Goal: Book appointment/travel/reservation

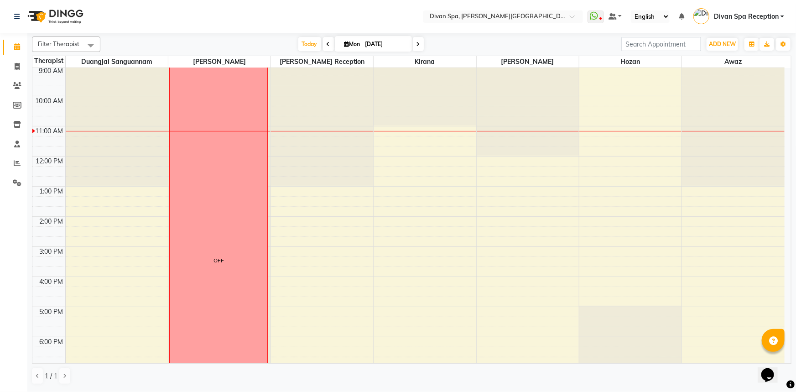
scroll to position [88, 0]
click at [319, 44] on div "[DATE] [DATE]" at bounding box center [360, 44] width 127 height 14
click at [326, 44] on icon at bounding box center [328, 43] width 4 height 5
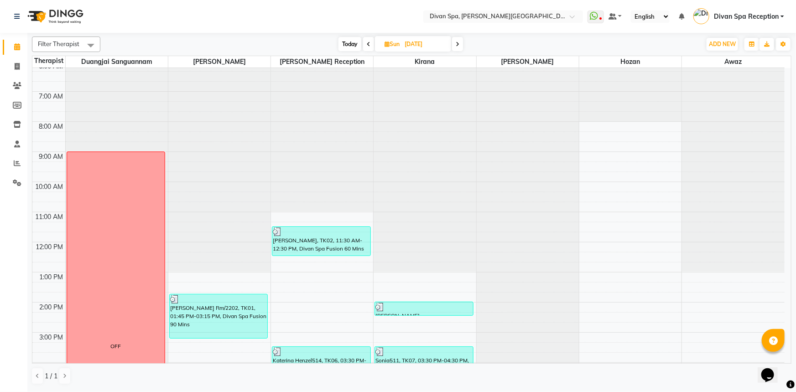
scroll to position [0, 0]
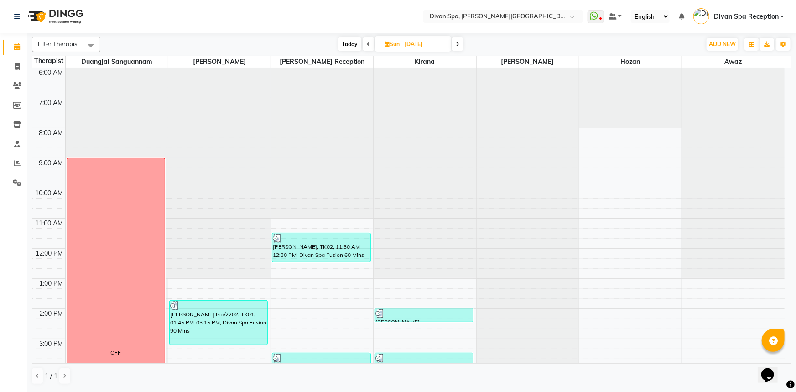
click at [460, 41] on span at bounding box center [457, 44] width 11 height 14
type input "[DATE]"
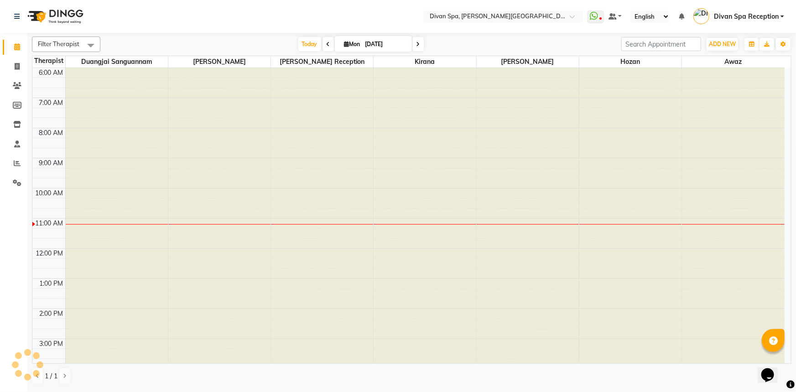
scroll to position [150, 0]
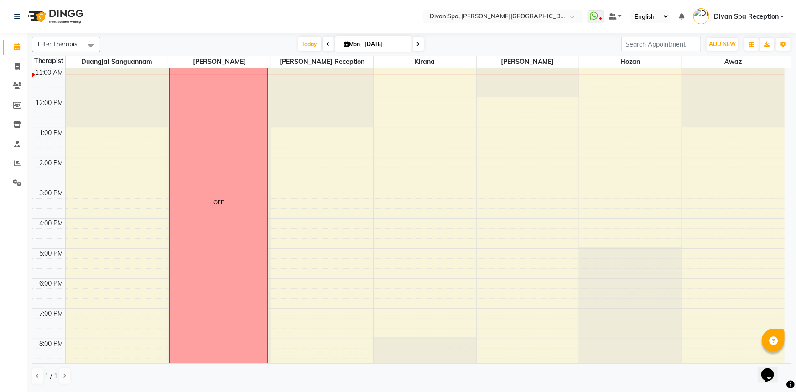
drag, startPoint x: 390, startPoint y: 18, endPoint x: 212, endPoint y: 22, distance: 178.3
click at [212, 22] on nav "Select Location × Divan Spa, [PERSON_NAME] Street WhatsApp Status ✕ Status: Dis…" at bounding box center [398, 16] width 796 height 33
drag, startPoint x: 625, startPoint y: 180, endPoint x: 795, endPoint y: 156, distance: 172.2
click at [765, 169] on tbody "6:00 AM 7:00 AM 8:00 AM 9:00 AM 10:00 AM 11:00 AM 12:00 PM 1:00 PM 2:00 PM 3:00…" at bounding box center [408, 172] width 752 height 511
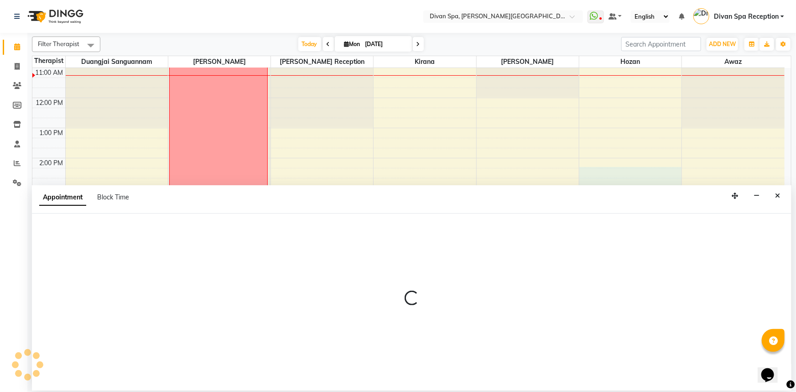
select select "85776"
select select "855"
select select "tentative"
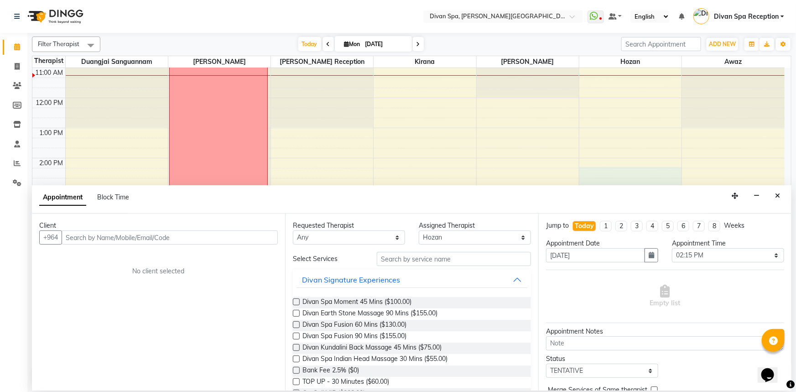
click at [782, 200] on button "Close" at bounding box center [777, 196] width 13 height 14
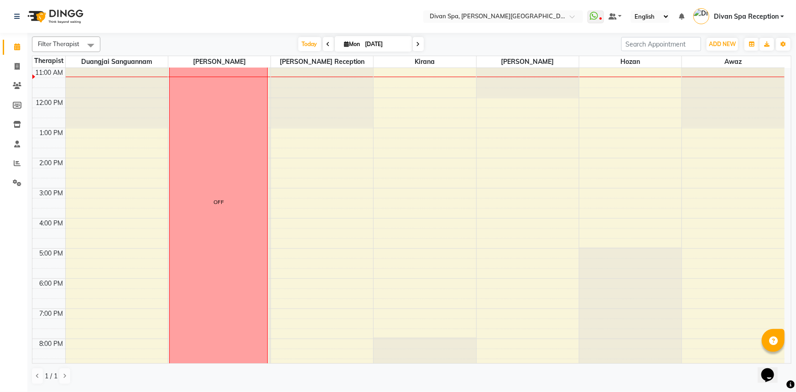
click at [425, 98] on div "6:00 AM 7:00 AM 8:00 AM 9:00 AM 10:00 AM 11:00 AM 12:00 PM 1:00 PM 2:00 PM 3:00…" at bounding box center [408, 172] width 752 height 511
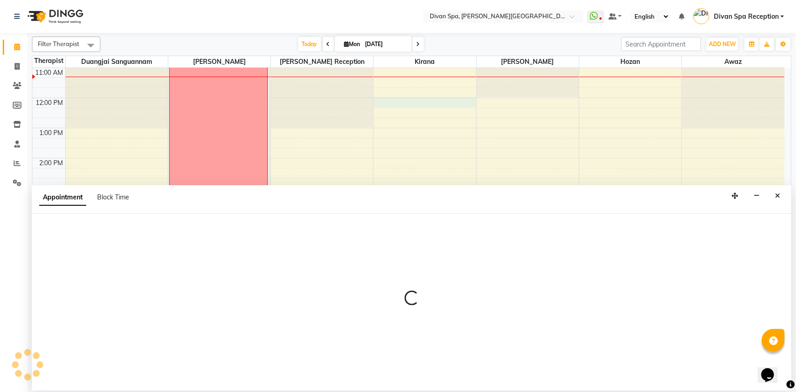
select select "85775"
select select "720"
select select "tentative"
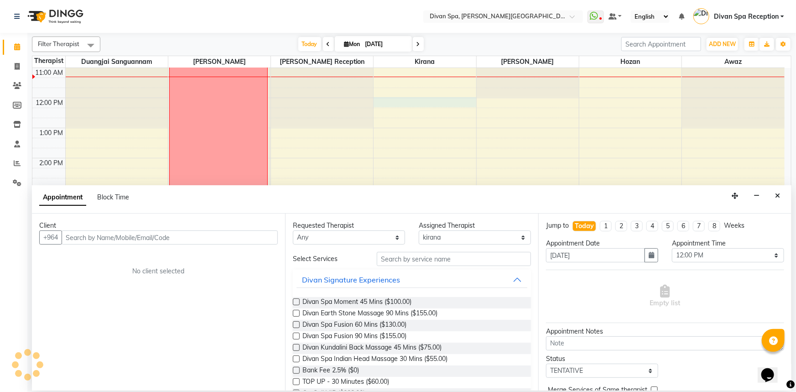
click at [212, 238] on input "text" at bounding box center [170, 237] width 216 height 14
type input "7722262880"
click at [248, 238] on span "Add Client" at bounding box center [258, 237] width 31 height 8
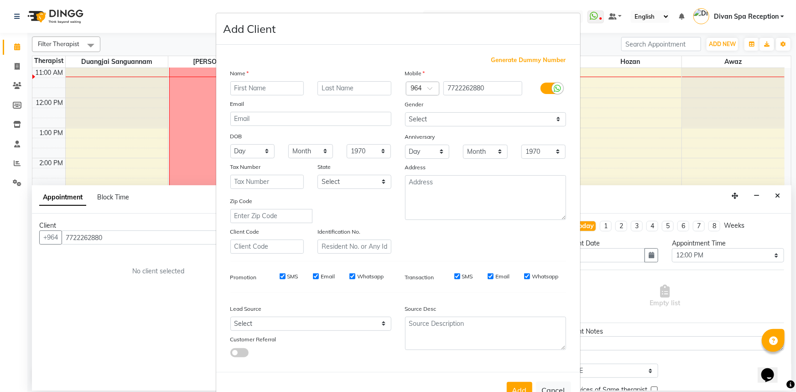
click at [287, 85] on input "text" at bounding box center [267, 88] width 74 height 14
type input "e"
type input "\"
type input "Elham"
drag, startPoint x: 309, startPoint y: 89, endPoint x: 319, endPoint y: 95, distance: 11.7
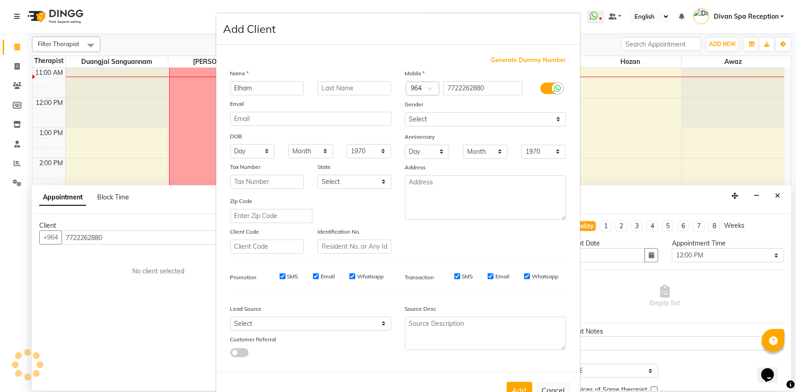
click at [311, 90] on div at bounding box center [355, 88] width 88 height 14
click at [331, 88] on input "text" at bounding box center [354, 88] width 74 height 14
type input "Rm.1214"
click at [531, 115] on select "Select [DEMOGRAPHIC_DATA] [DEMOGRAPHIC_DATA] Other Prefer Not To Say" at bounding box center [485, 119] width 161 height 14
click at [405, 112] on select "Select [DEMOGRAPHIC_DATA] [DEMOGRAPHIC_DATA] Other Prefer Not To Say" at bounding box center [485, 119] width 161 height 14
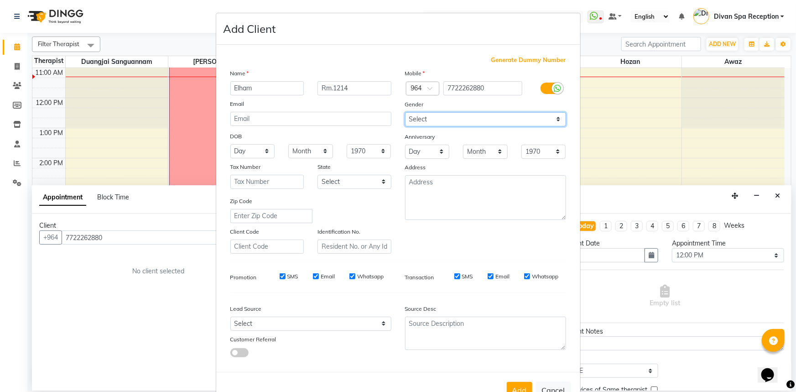
click at [462, 121] on select "Select [DEMOGRAPHIC_DATA] [DEMOGRAPHIC_DATA] Other Prefer Not To Say" at bounding box center [485, 119] width 161 height 14
select select "[DEMOGRAPHIC_DATA]"
click at [405, 112] on select "Select [DEMOGRAPHIC_DATA] [DEMOGRAPHIC_DATA] Other Prefer Not To Say" at bounding box center [485, 119] width 161 height 14
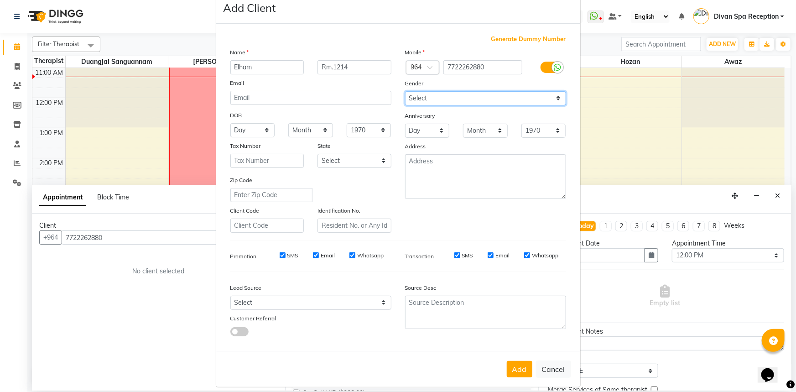
scroll to position [32, 0]
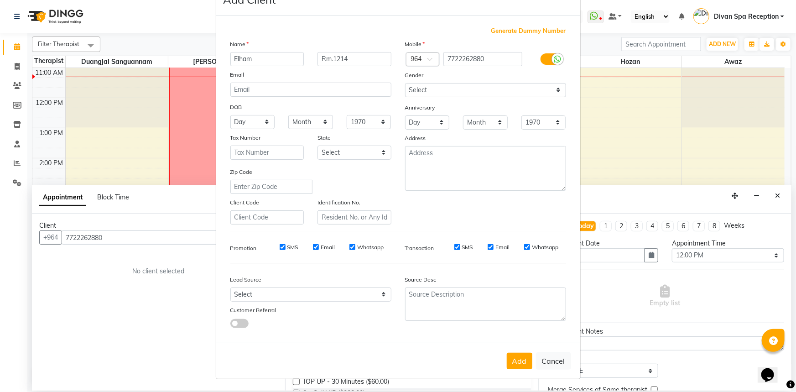
click at [513, 367] on button "Add" at bounding box center [520, 360] width 26 height 16
type input "77******80"
select select
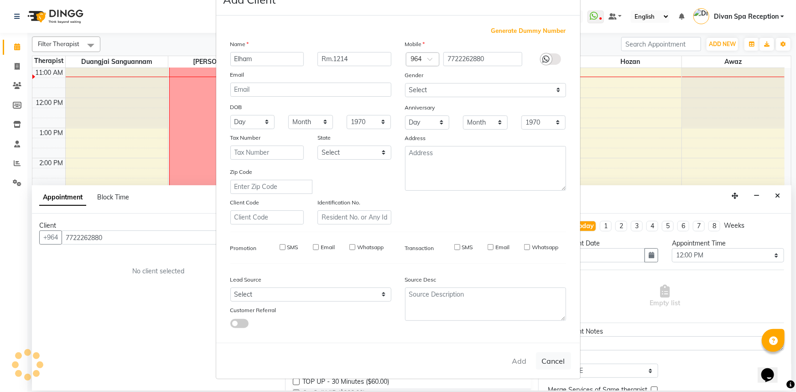
select select
checkbox input "false"
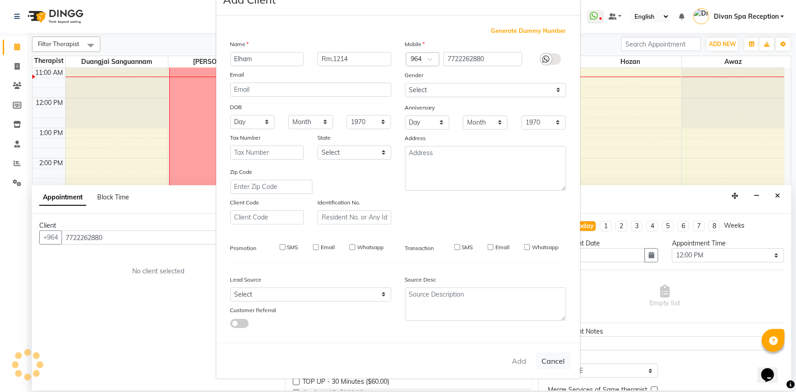
checkbox input "false"
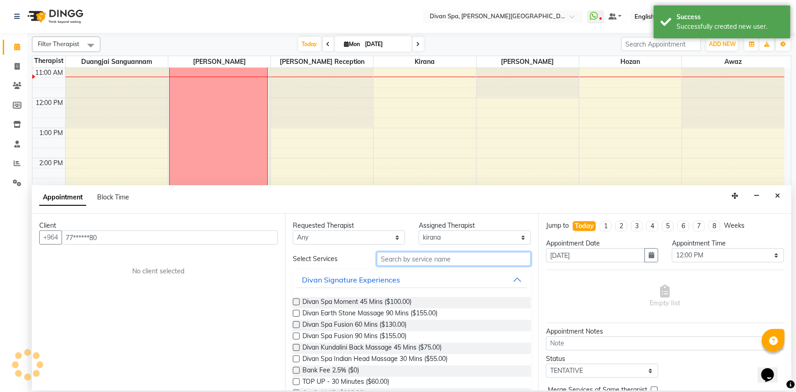
click at [447, 255] on input "text" at bounding box center [454, 259] width 154 height 14
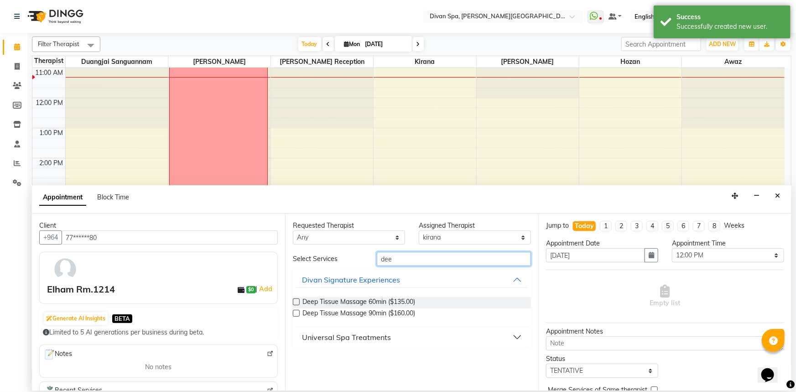
type input "dee"
click at [299, 302] on label at bounding box center [296, 301] width 7 height 7
click at [299, 302] on input "checkbox" at bounding box center [296, 303] width 6 height 6
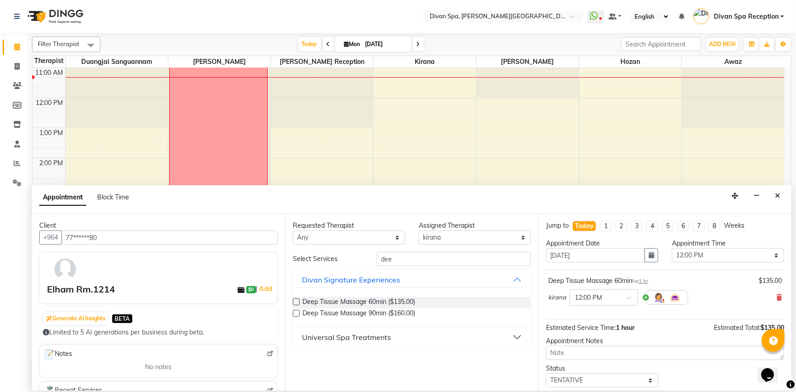
click at [295, 302] on label at bounding box center [296, 301] width 7 height 7
click at [295, 302] on input "checkbox" at bounding box center [296, 303] width 6 height 6
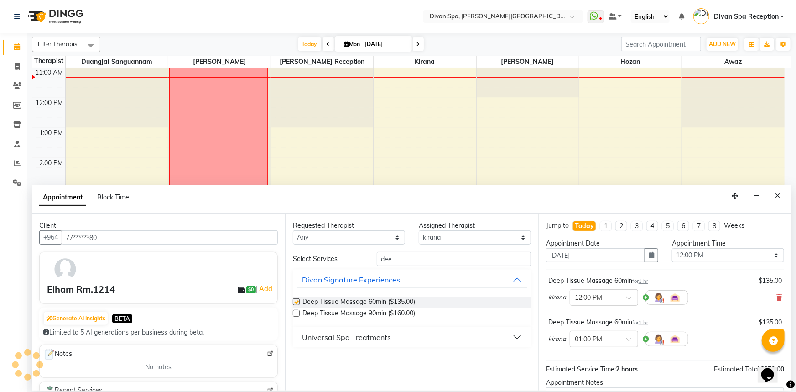
checkbox input "false"
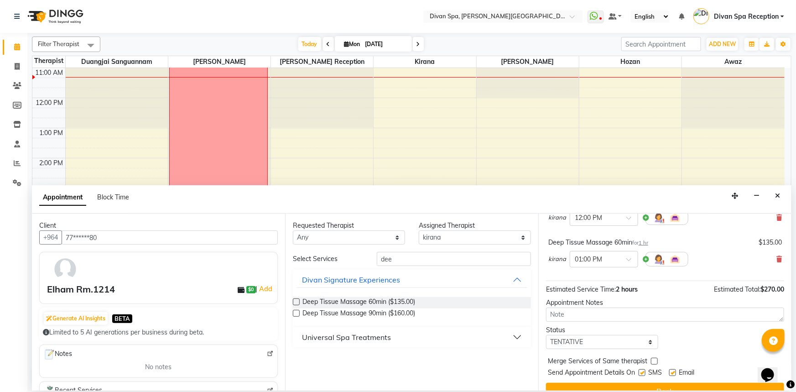
scroll to position [83, 0]
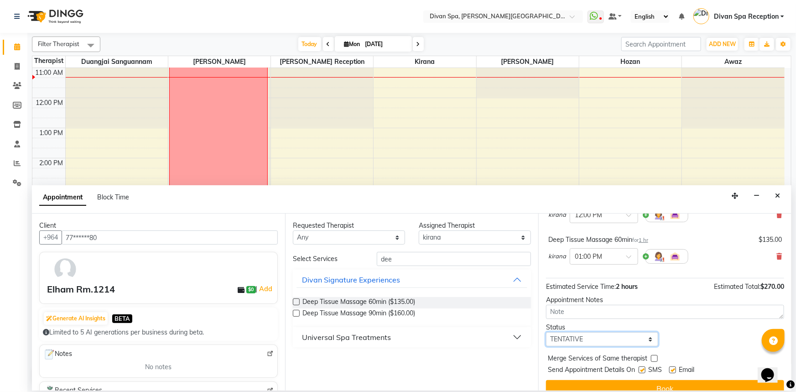
click at [614, 339] on select "Select TENTATIVE CONFIRM CHECK-IN UPCOMING" at bounding box center [602, 339] width 112 height 14
select select "confirm booking"
click at [546, 332] on select "Select TENTATIVE CONFIRM CHECK-IN UPCOMING" at bounding box center [602, 339] width 112 height 14
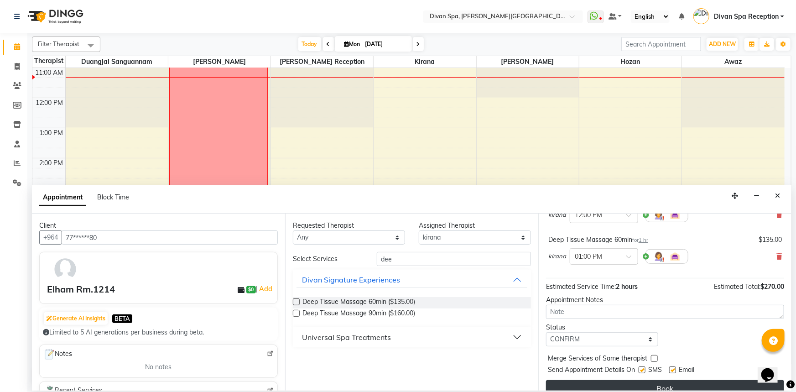
click at [616, 381] on button "Book" at bounding box center [665, 388] width 238 height 16
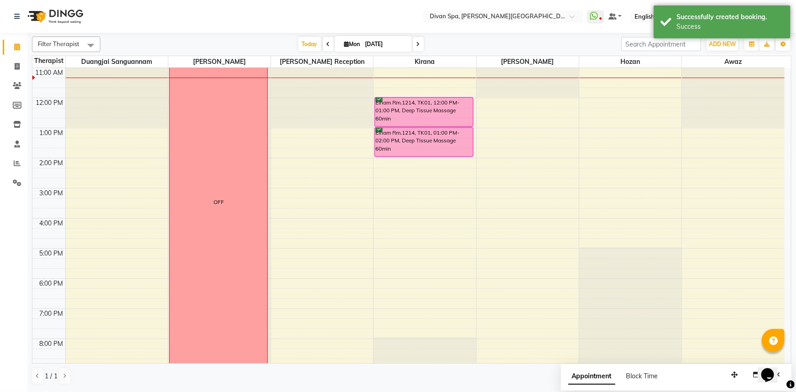
click at [407, 121] on div "Elham Rm.1214, TK01, 12:00 PM-01:00 PM, Deep Tissue Massage 60min" at bounding box center [424, 112] width 98 height 29
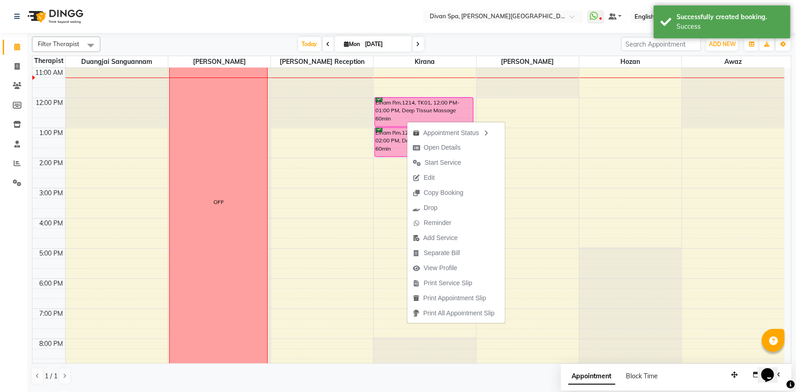
click at [390, 139] on div "Elham Rm.1214, TK01, 01:00 PM-02:00 PM, Deep Tissue Massage 60min" at bounding box center [424, 142] width 98 height 29
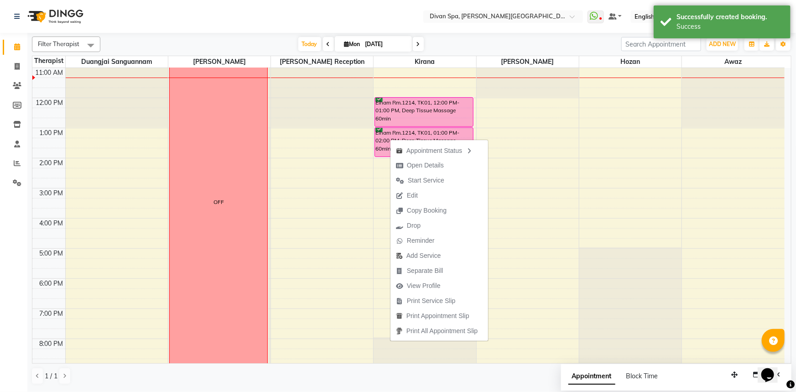
click at [489, 32] on nav "Select Location × Divan Spa, [PERSON_NAME] Street WhatsApp Status ✕ Status: Dis…" at bounding box center [398, 16] width 796 height 33
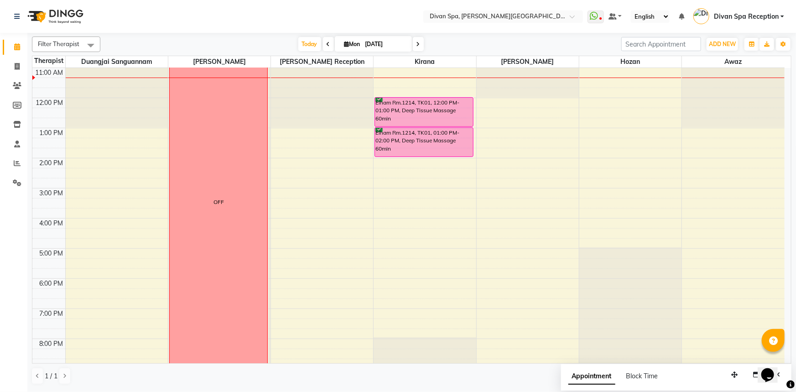
drag, startPoint x: 446, startPoint y: 139, endPoint x: 414, endPoint y: 135, distance: 32.6
click at [414, 135] on div "Elham Rm.1214, TK01, 01:00 PM-02:00 PM, Deep Tissue Massage 60min" at bounding box center [424, 142] width 98 height 29
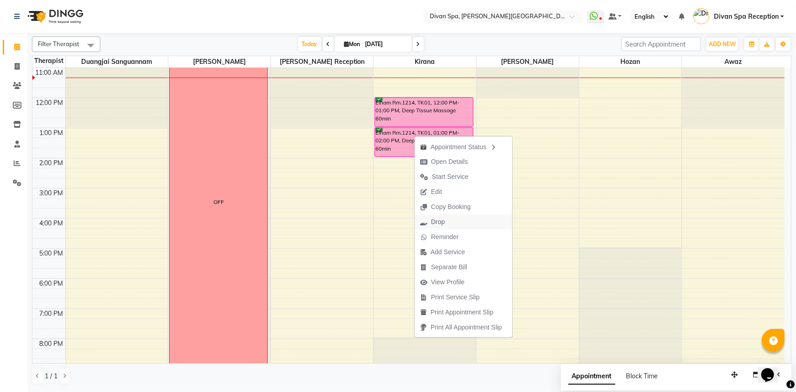
click at [446, 223] on span "Drop" at bounding box center [432, 221] width 36 height 15
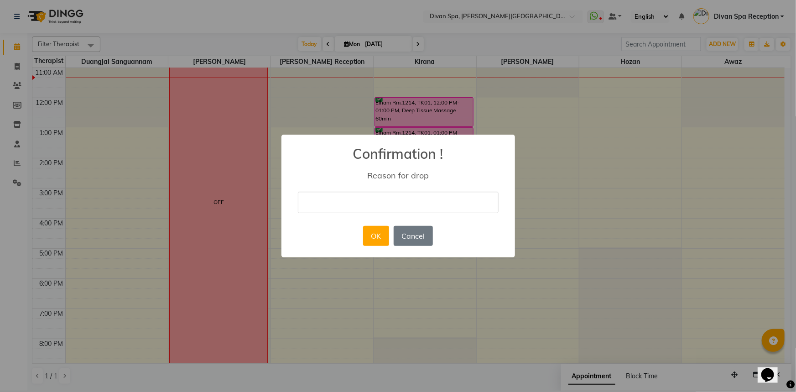
click at [384, 200] on input "text" at bounding box center [398, 202] width 201 height 21
type input "guest is busy"
click at [370, 229] on button "OK" at bounding box center [376, 236] width 26 height 20
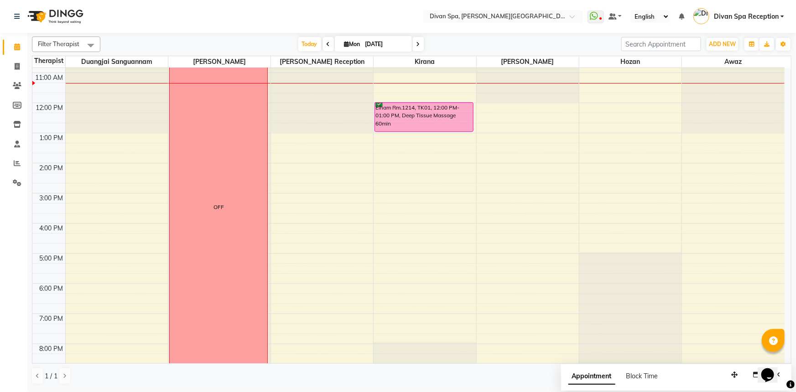
scroll to position [131, 0]
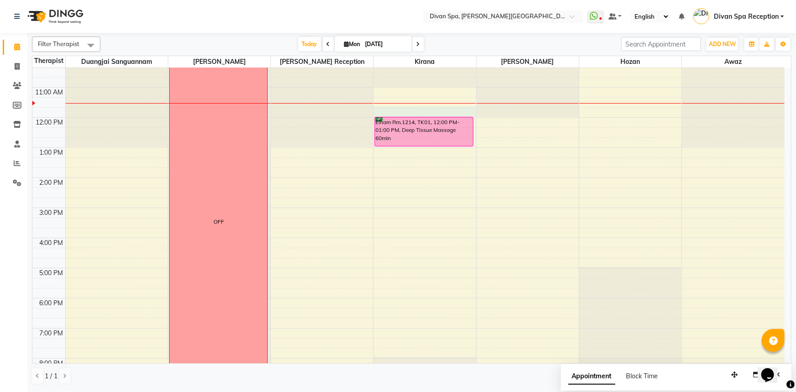
click at [427, 114] on div "6:00 AM 7:00 AM 8:00 AM 9:00 AM 10:00 AM 11:00 AM 12:00 PM 1:00 PM 2:00 PM 3:00…" at bounding box center [408, 192] width 752 height 511
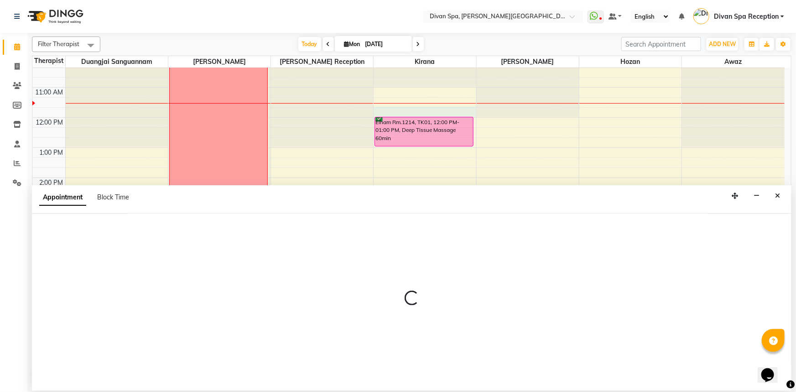
select select "85775"
select select "705"
select select "tentative"
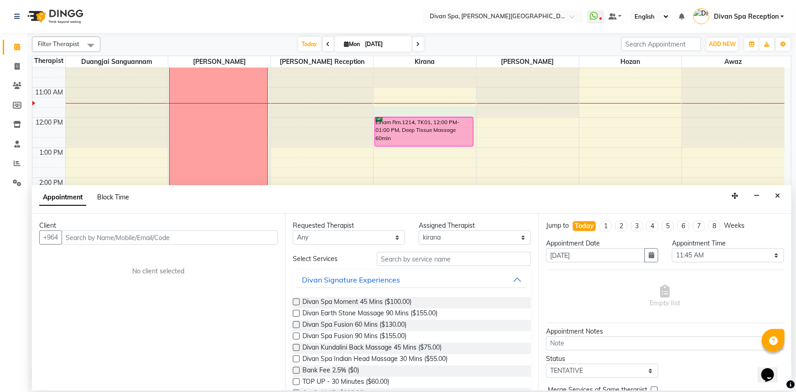
click at [107, 198] on span "Block Time" at bounding box center [113, 197] width 32 height 8
select select "85775"
select select "705"
select select "720"
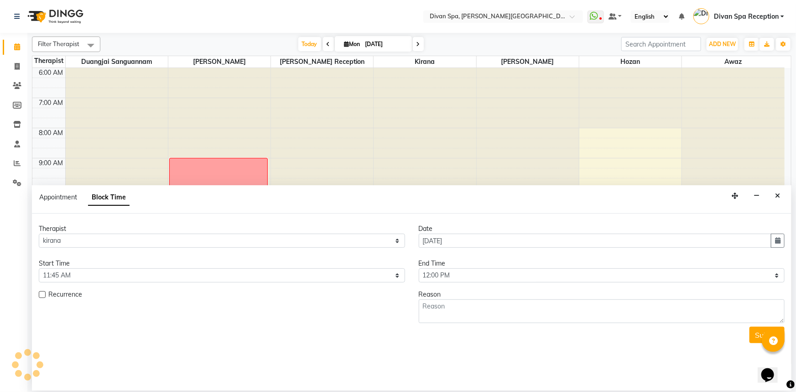
scroll to position [150, 0]
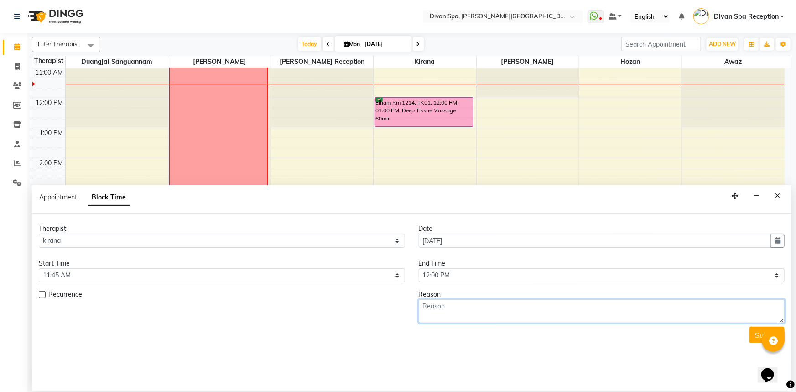
click at [484, 310] on textarea at bounding box center [602, 311] width 366 height 24
type textarea "$"
type textarea "%"
type textarea "%10 Discount Room Guest"
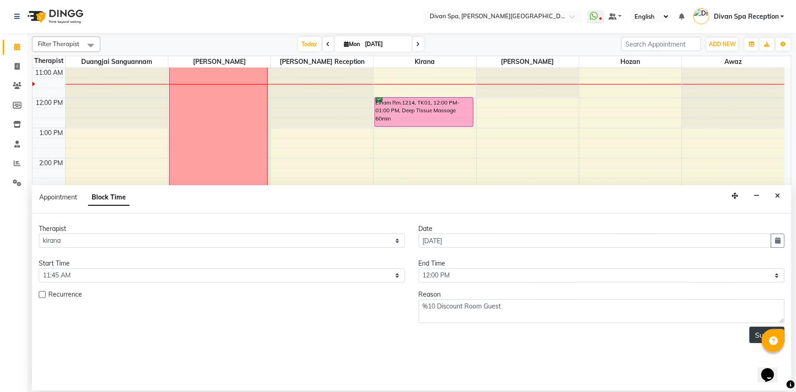
click at [752, 336] on button "Submit" at bounding box center [766, 334] width 35 height 16
